Goal: Find specific page/section: Find specific page/section

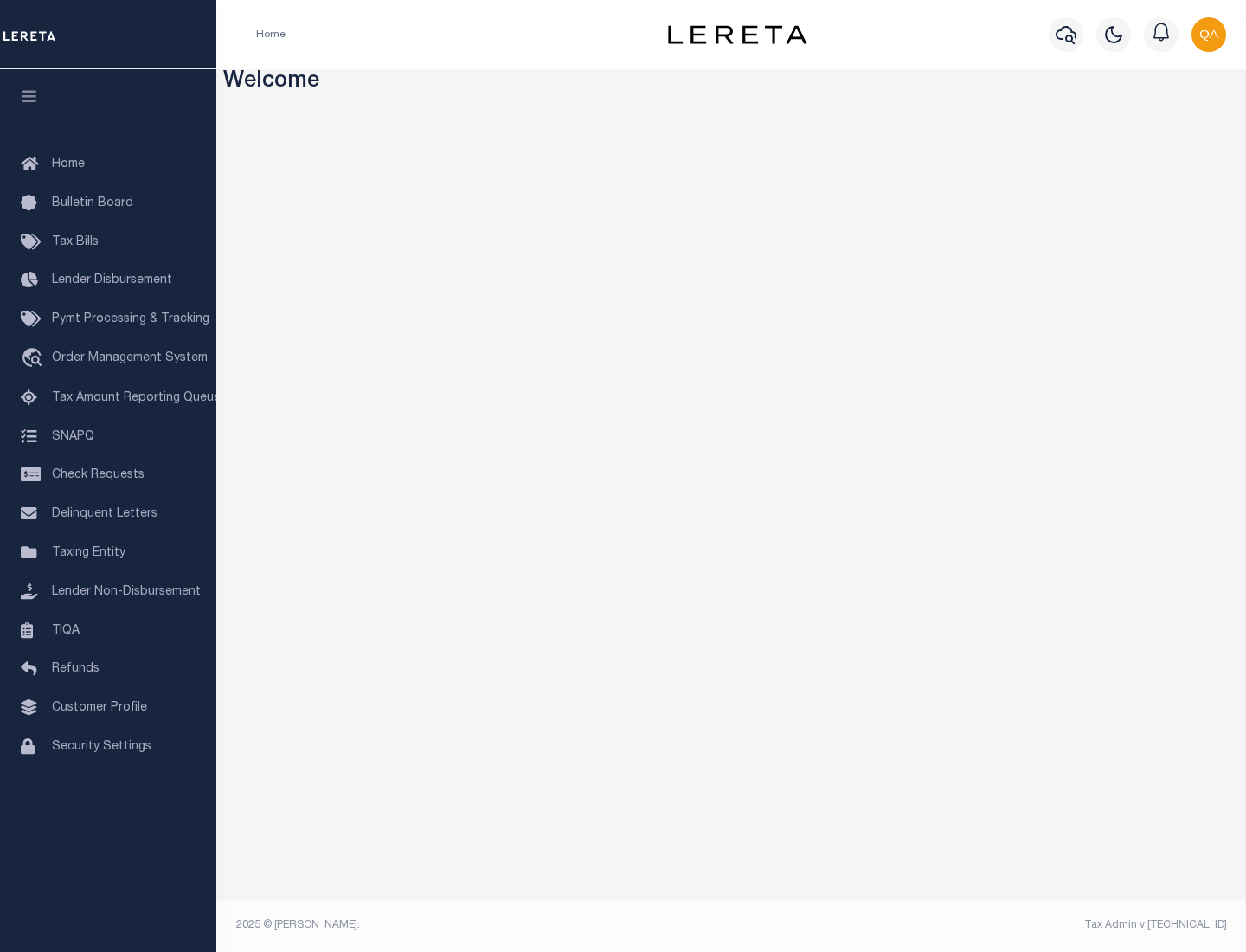
click at [108, 476] on span "Check Requests" at bounding box center [98, 475] width 93 height 12
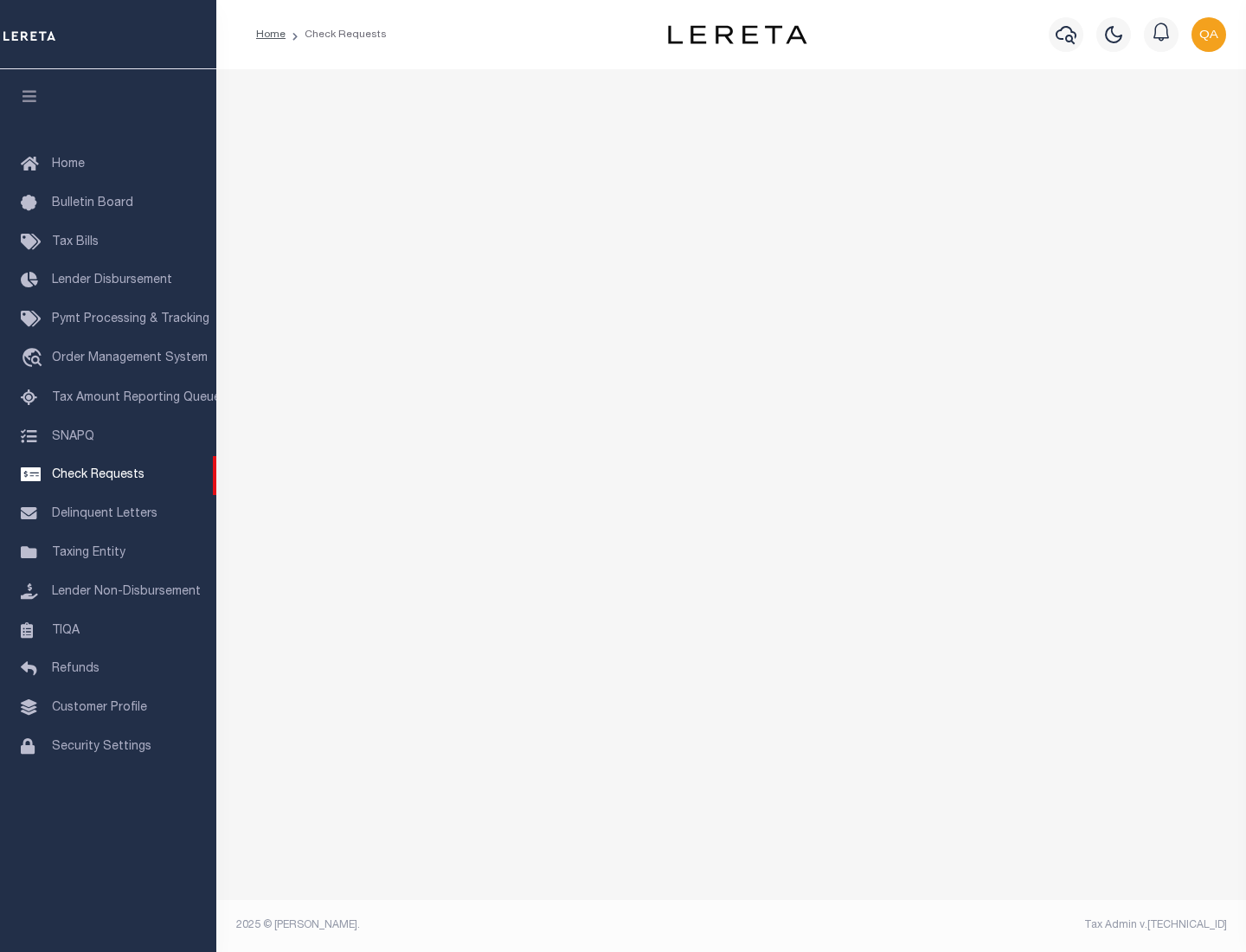
select select "50"
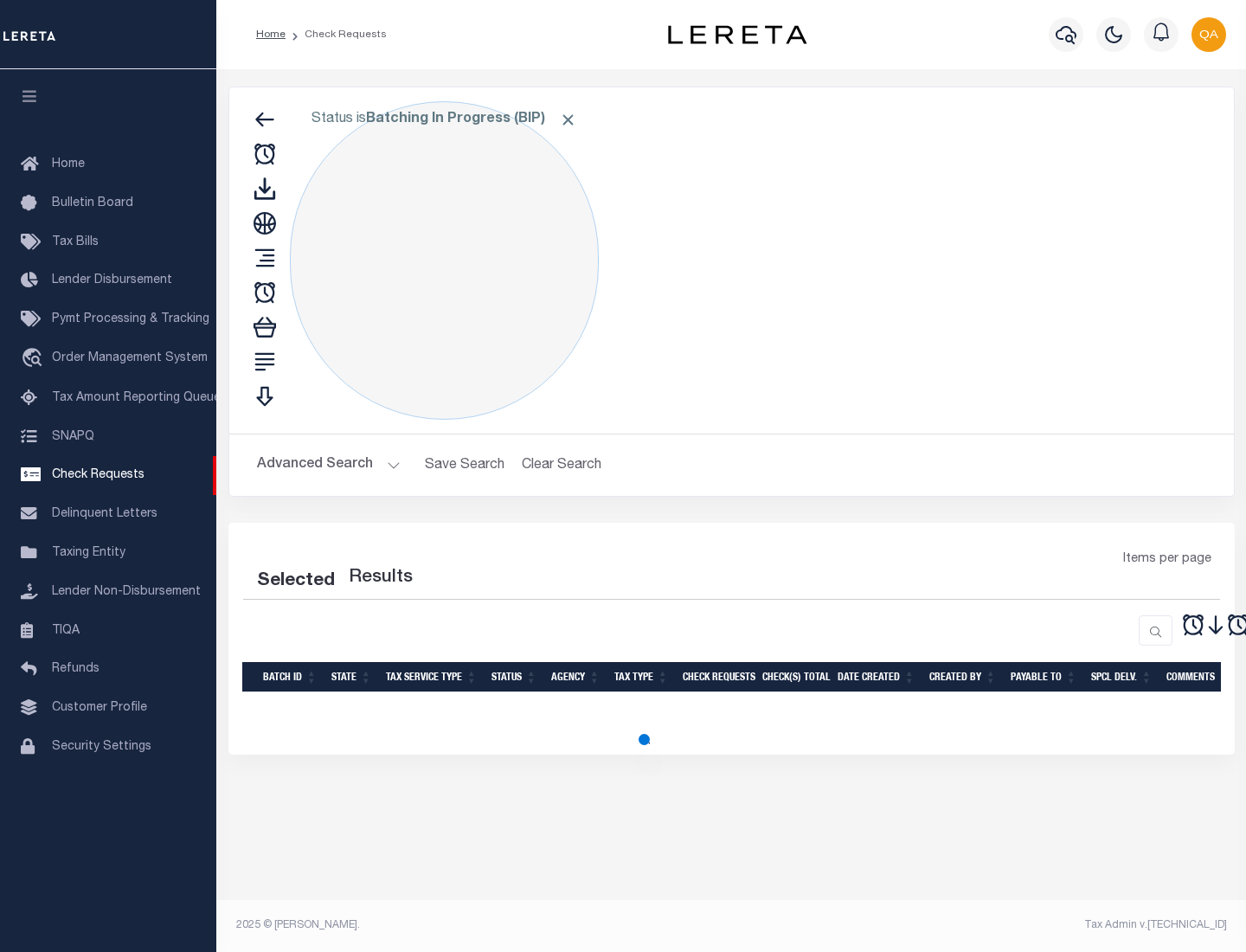
select select "50"
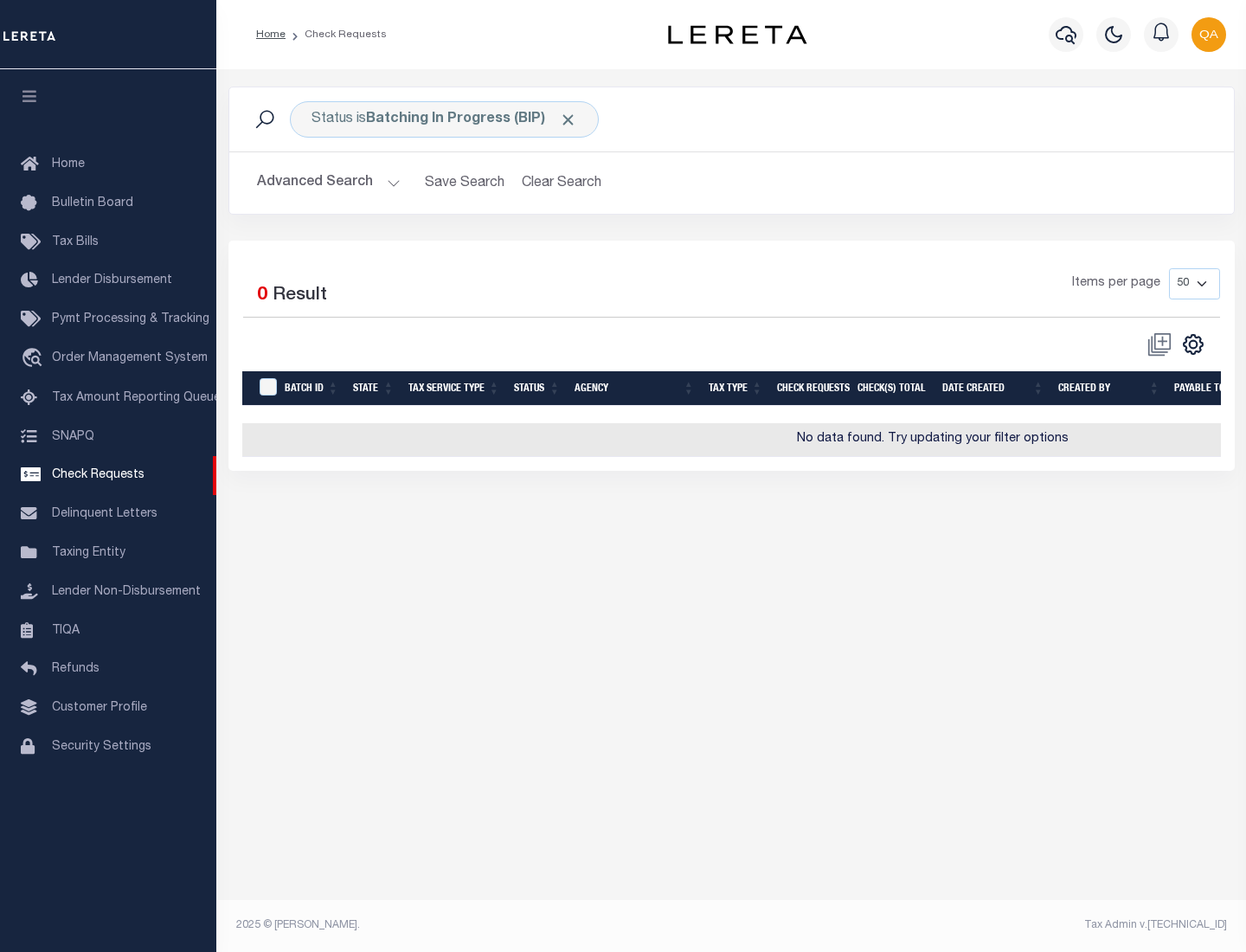
click at [569, 119] on span "Click to Remove" at bounding box center [568, 120] width 18 height 18
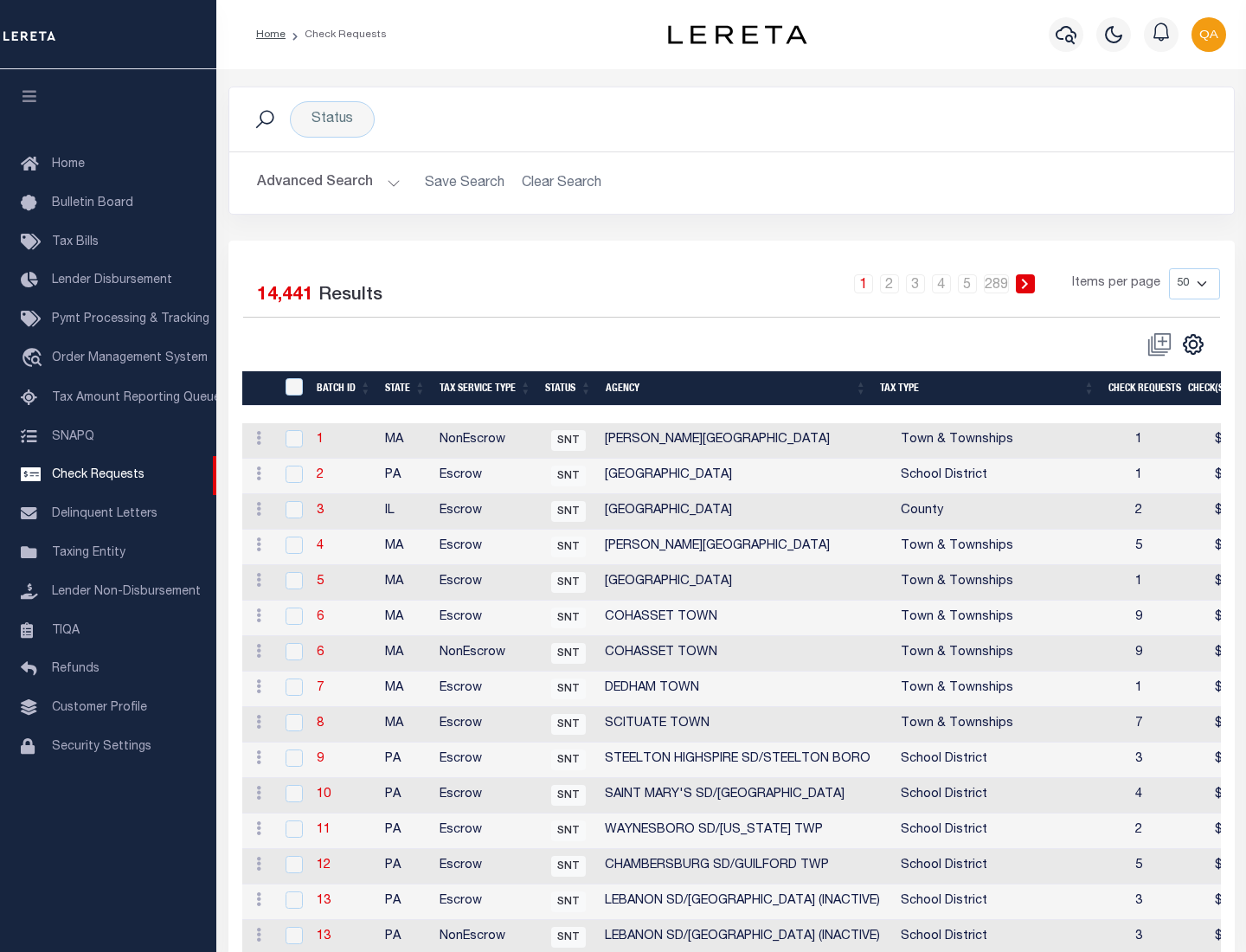
scroll to position [835, 0]
